Goal: Information Seeking & Learning: Learn about a topic

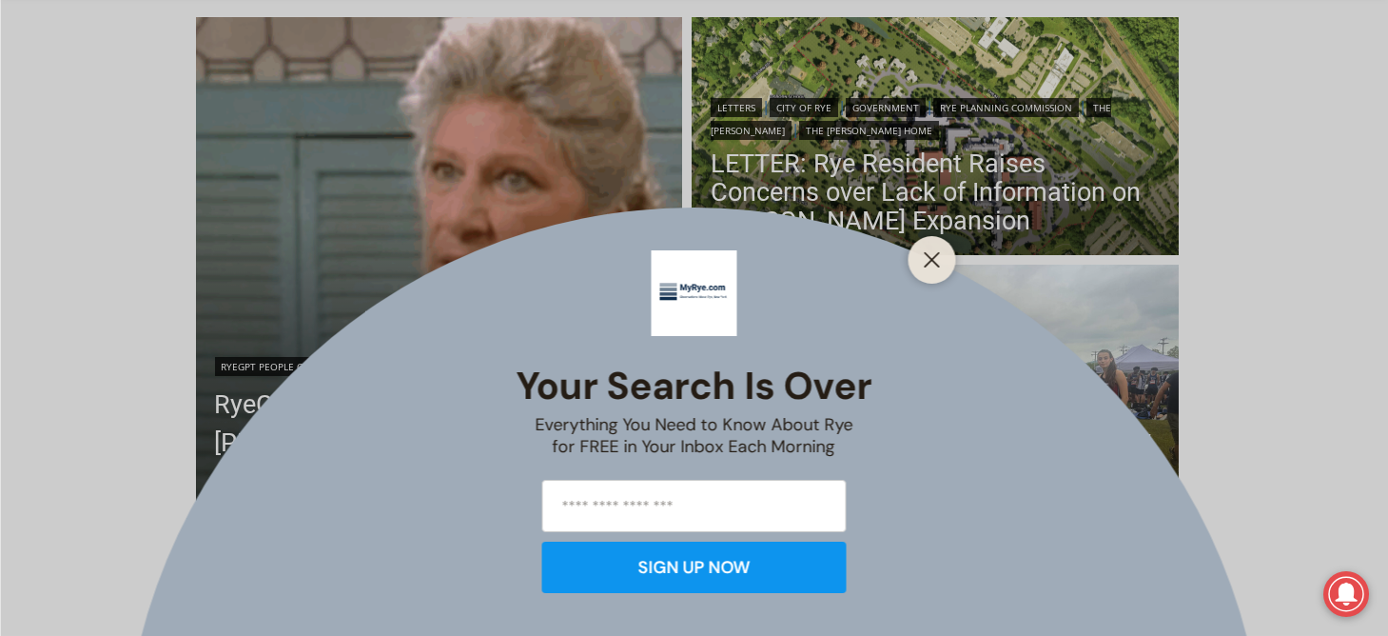
scroll to position [537, 0]
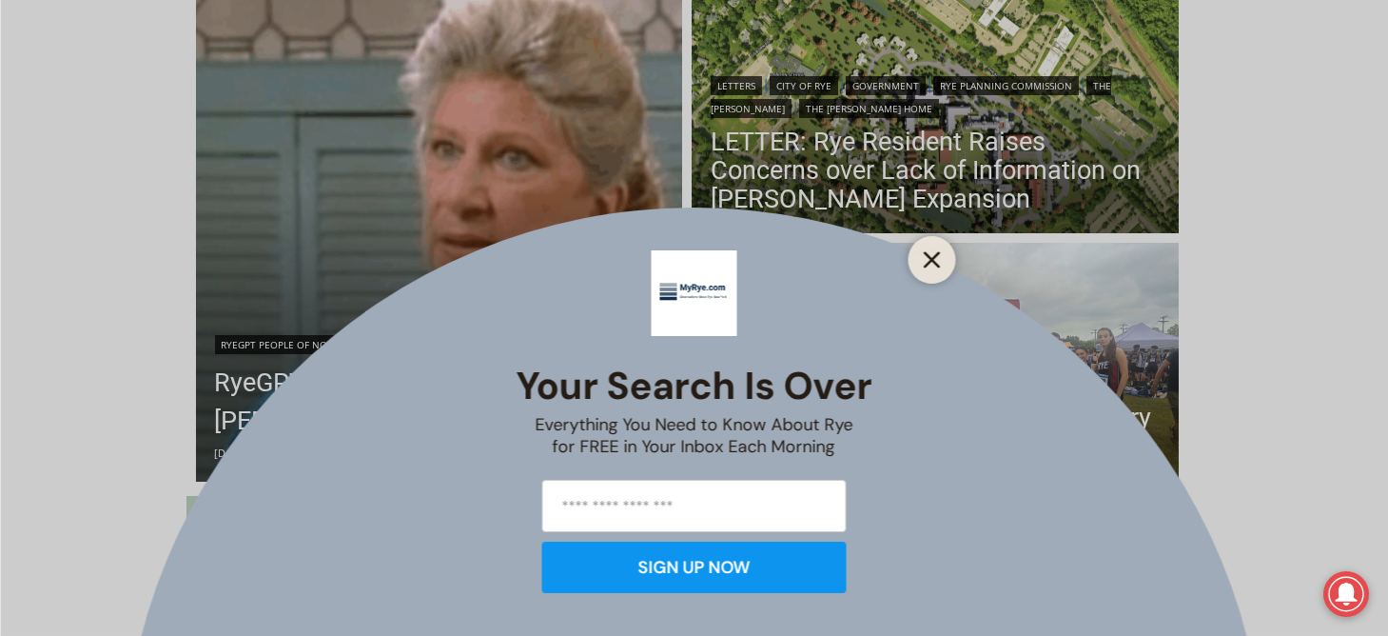
click at [930, 255] on icon "Close" at bounding box center [932, 259] width 17 height 17
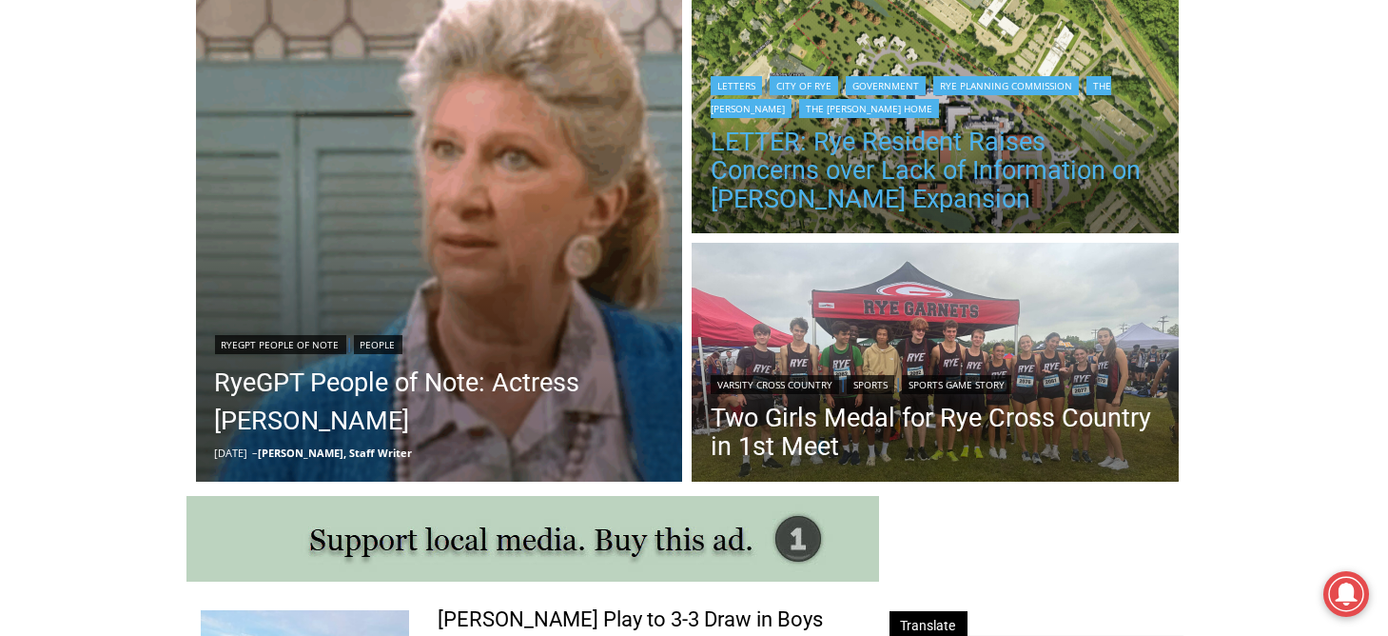
click at [1024, 134] on link "LETTER: Rye Resident Raises Concerns over Lack of Information on Osborn Expansi…" at bounding box center [935, 171] width 449 height 86
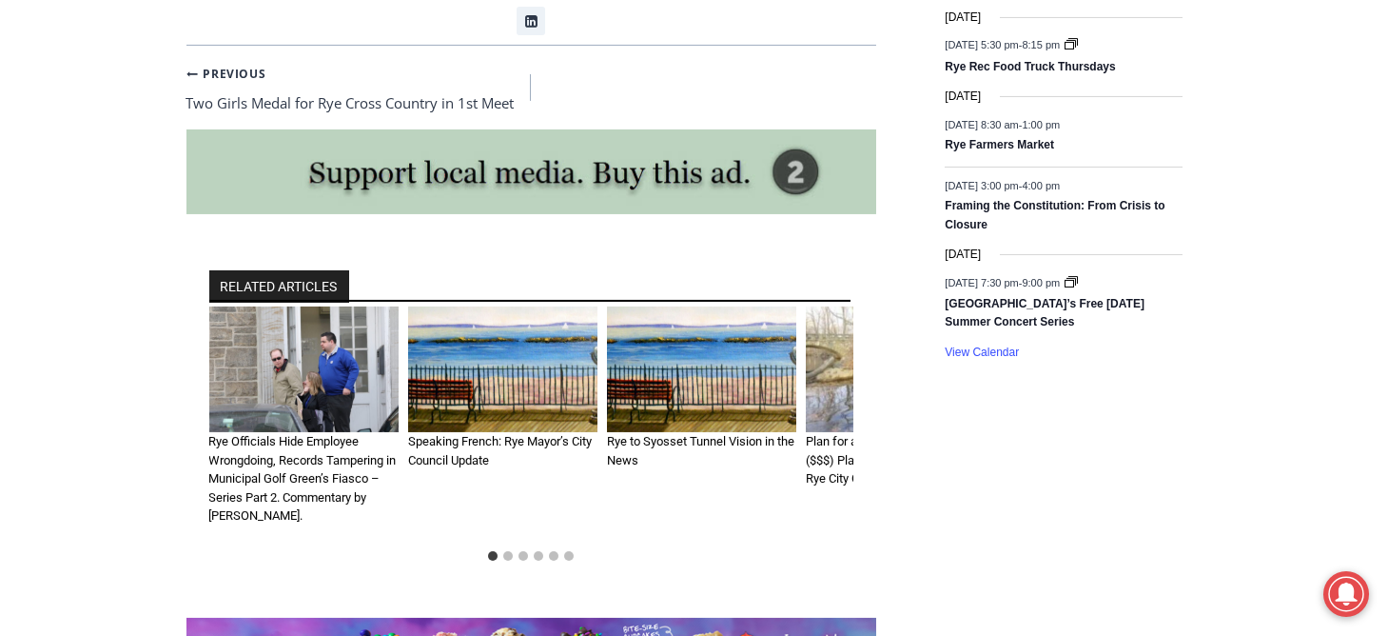
scroll to position [3044, 0]
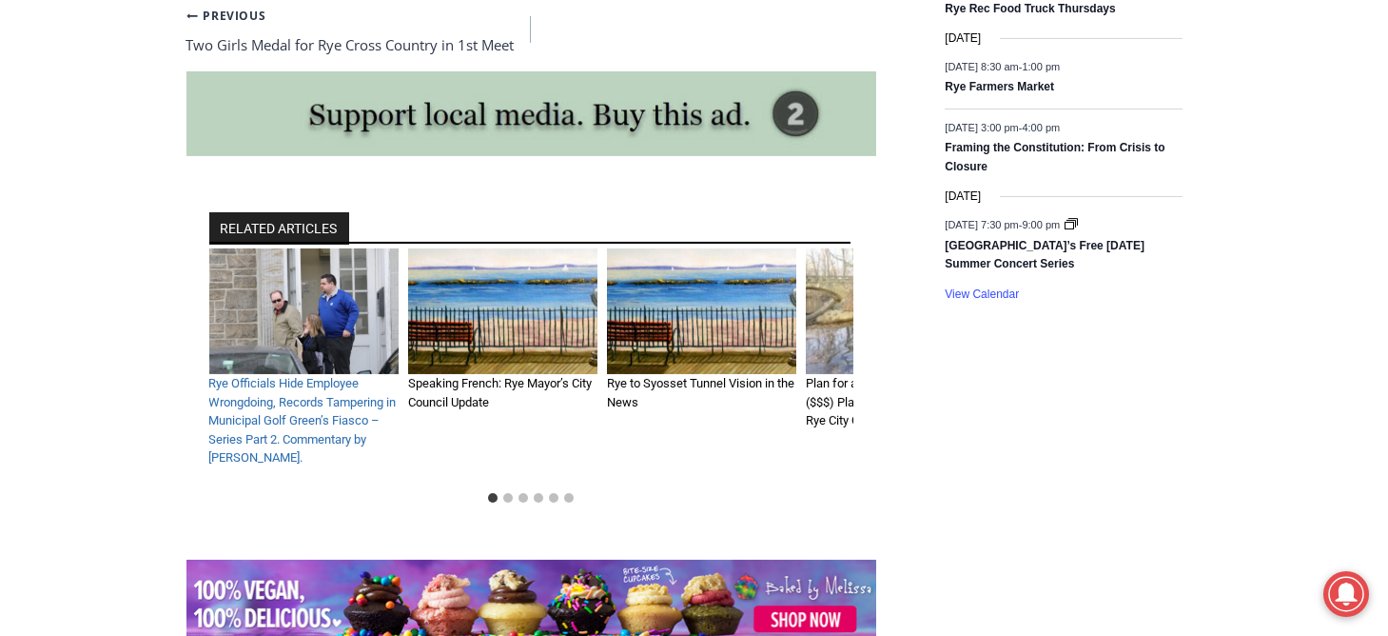
click at [317, 398] on link "Rye Officials Hide Employee Wrongdoing, Records Tampering in Municipal Golf Gre…" at bounding box center [302, 420] width 187 height 88
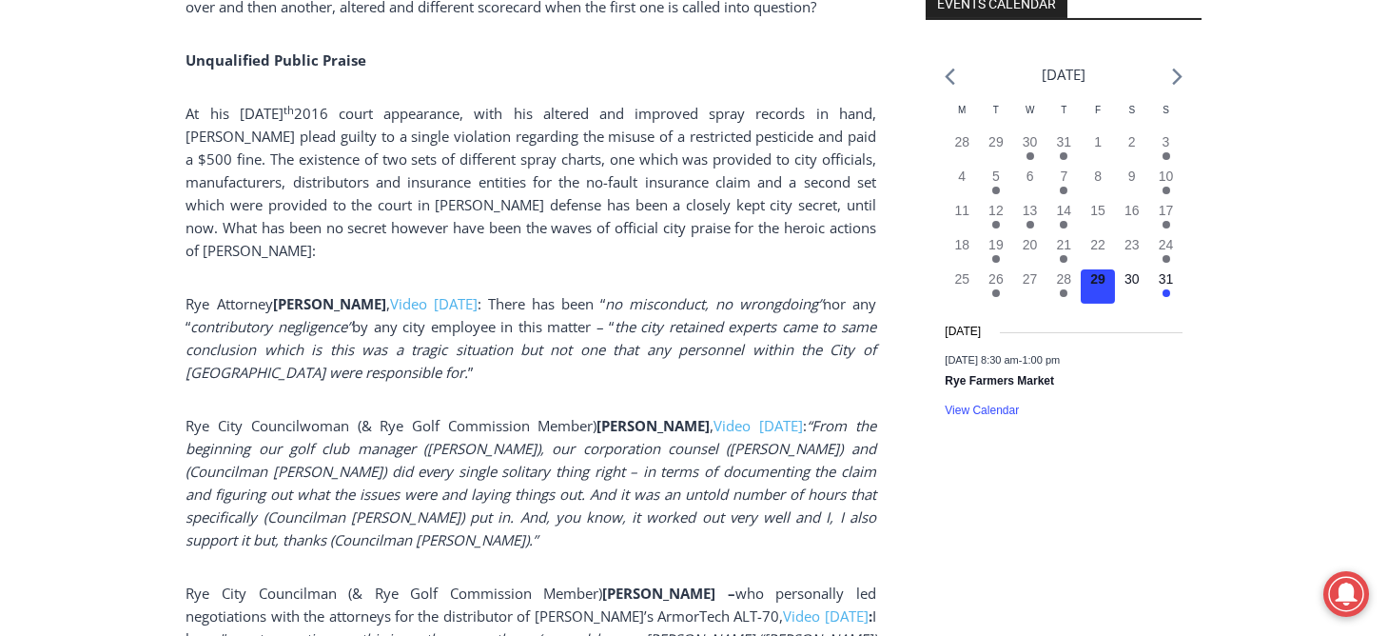
scroll to position [2154, 0]
